Goal: Information Seeking & Learning: Learn about a topic

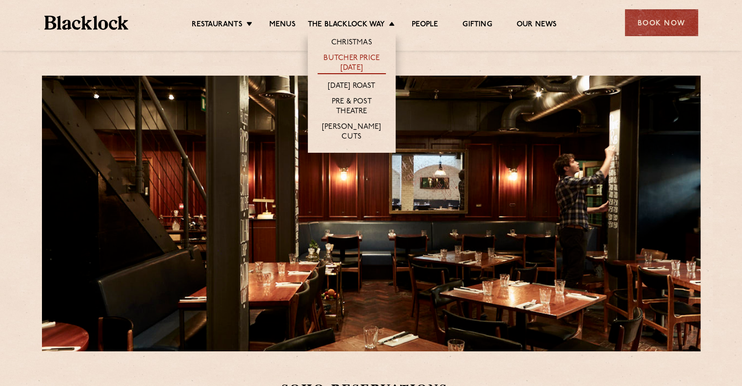
click at [344, 54] on link "Butcher Price [DATE]" at bounding box center [352, 64] width 68 height 21
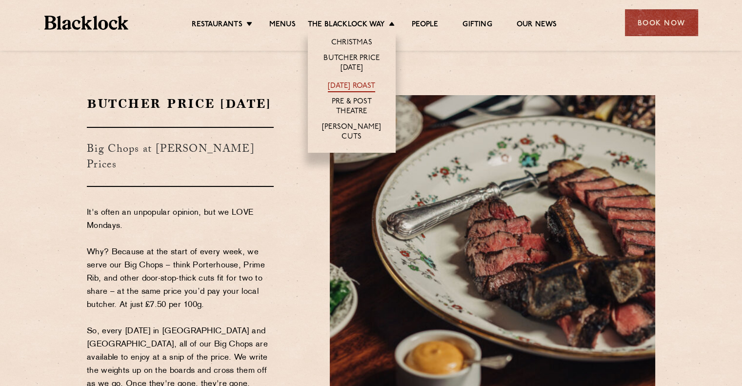
click at [337, 86] on link "[DATE] Roast" at bounding box center [351, 87] width 47 height 11
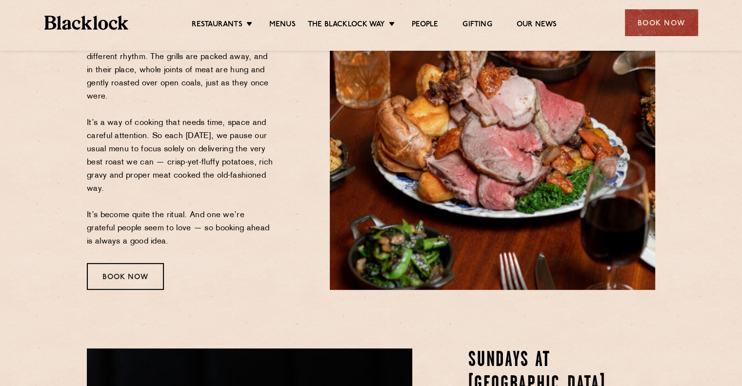
scroll to position [56, 0]
